Goal: Information Seeking & Learning: Learn about a topic

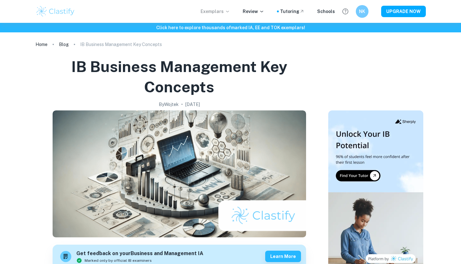
click at [222, 9] on p "Exemplars" at bounding box center [215, 11] width 29 height 7
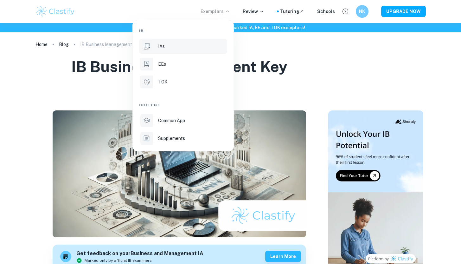
click at [171, 44] on div "IAs" at bounding box center [192, 46] width 68 height 7
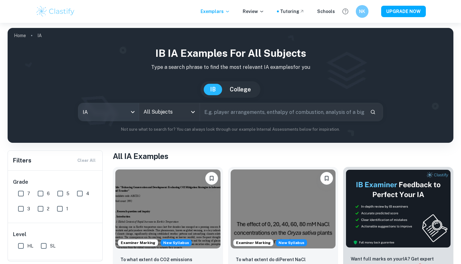
click at [117, 118] on body "We value your privacy We use cookies to enhance your browsing experience, serve…" at bounding box center [230, 155] width 461 height 264
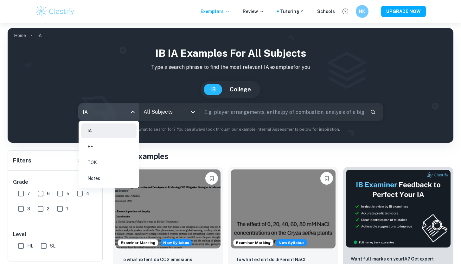
click at [172, 118] on div at bounding box center [230, 132] width 461 height 264
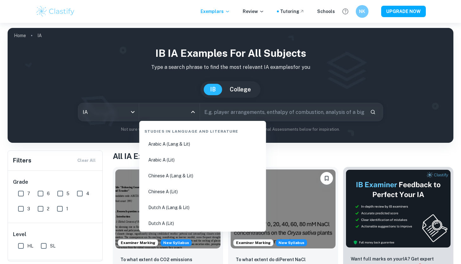
click at [187, 111] on input "All Subjects" at bounding box center [164, 112] width 45 height 12
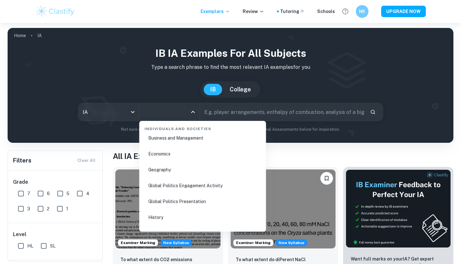
scroll to position [778, 0]
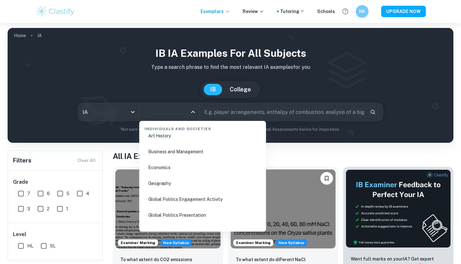
click at [191, 150] on li "Business and Management" at bounding box center [203, 151] width 122 height 15
type input "Business and Management"
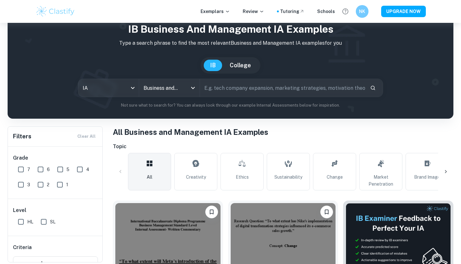
scroll to position [25, 0]
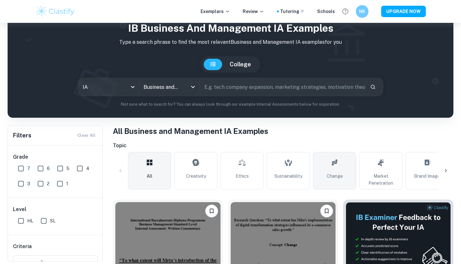
click at [336, 175] on span "Change" at bounding box center [335, 176] width 16 height 7
type input "Change"
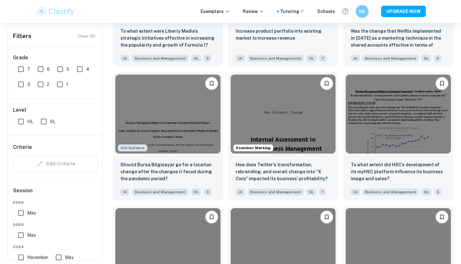
scroll to position [716, 0]
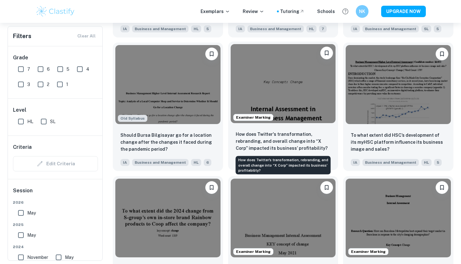
click at [288, 135] on p "How does Twitter's transformation, rebranding, and overall change into “X Corp”…" at bounding box center [283, 141] width 95 height 21
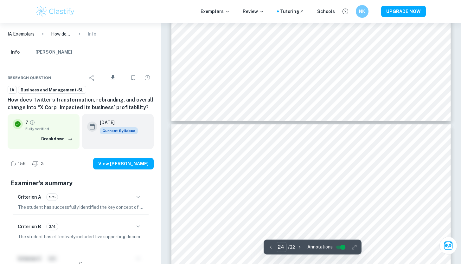
scroll to position [9309, 0]
type input "1"
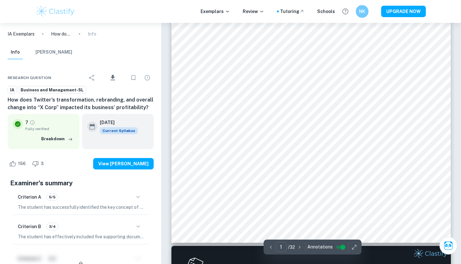
scroll to position [198, 0]
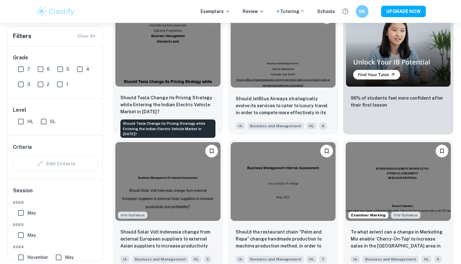
scroll to position [1839, 0]
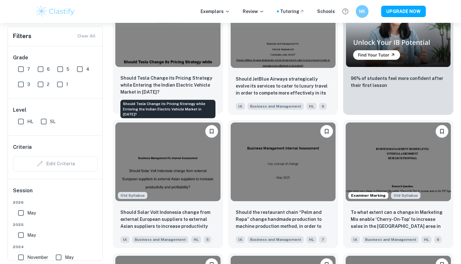
click at [191, 80] on p "Should Tesla Change its Pricing Strategy while Entering the Indian Electric Veh…" at bounding box center [168, 85] width 95 height 21
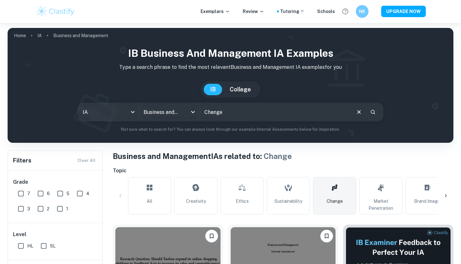
scroll to position [110, 0]
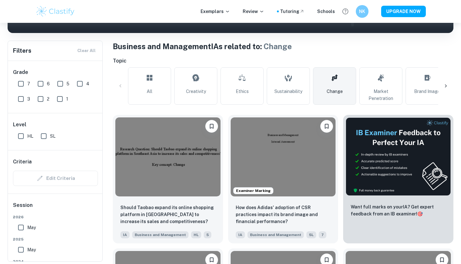
click at [22, 133] on input "HL" at bounding box center [21, 136] width 13 height 13
checkbox input "true"
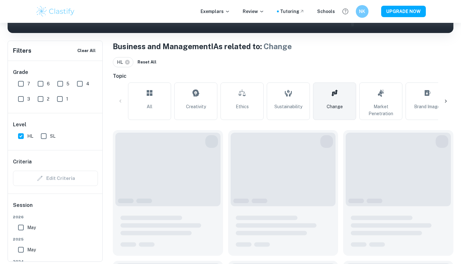
click at [22, 82] on input "7" at bounding box center [21, 83] width 13 height 13
checkbox input "true"
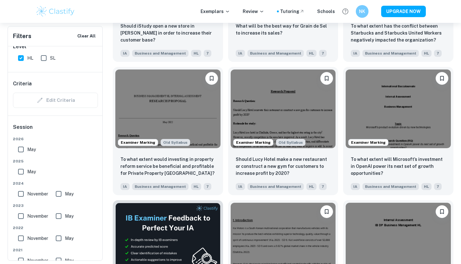
scroll to position [840, 0]
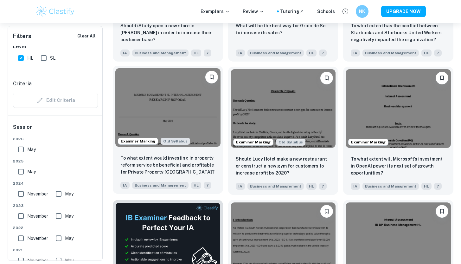
click at [186, 152] on div "To what extent would investing in property reform service be beneficial and pro…" at bounding box center [168, 171] width 110 height 44
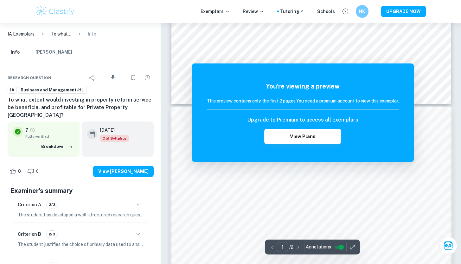
scroll to position [295, 0]
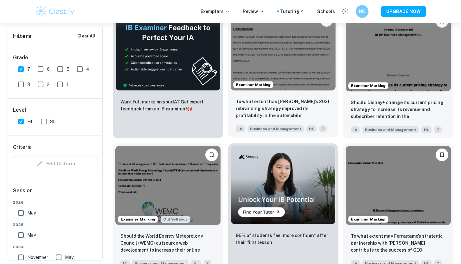
scroll to position [1042, 0]
